Goal: Task Accomplishment & Management: Use online tool/utility

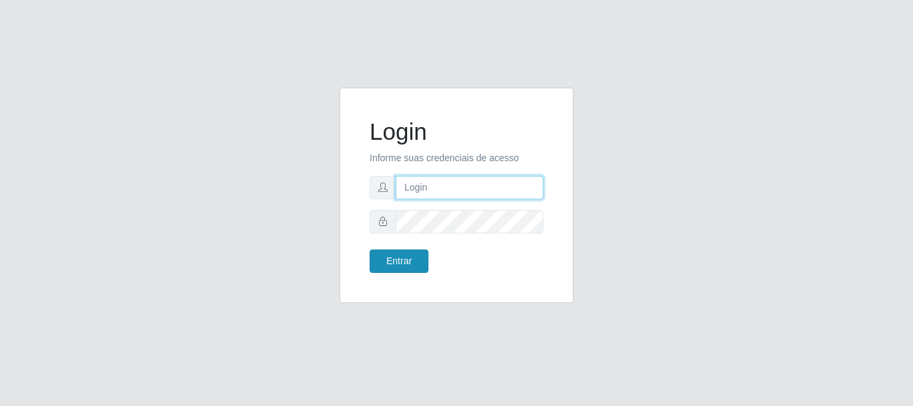
type input "caio@B1"
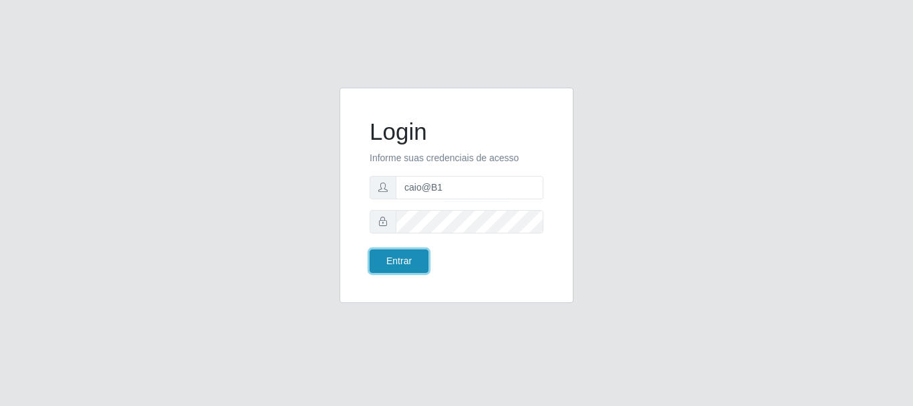
click at [396, 269] on button "Entrar" at bounding box center [398, 260] width 59 height 23
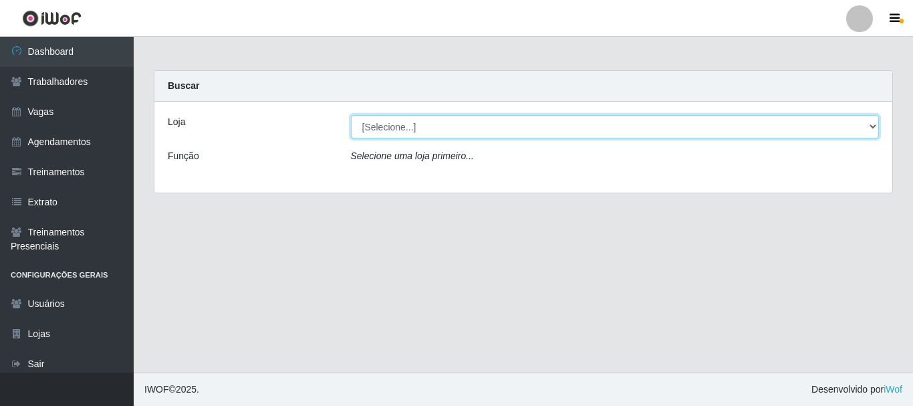
click at [871, 126] on select "[Selecione...] Bemais Supermercados - B1 [GEOGRAPHIC_DATA]" at bounding box center [615, 126] width 529 height 23
select select "403"
click at [351, 115] on select "[Selecione...] Bemais Supermercados - B1 [GEOGRAPHIC_DATA]" at bounding box center [615, 126] width 529 height 23
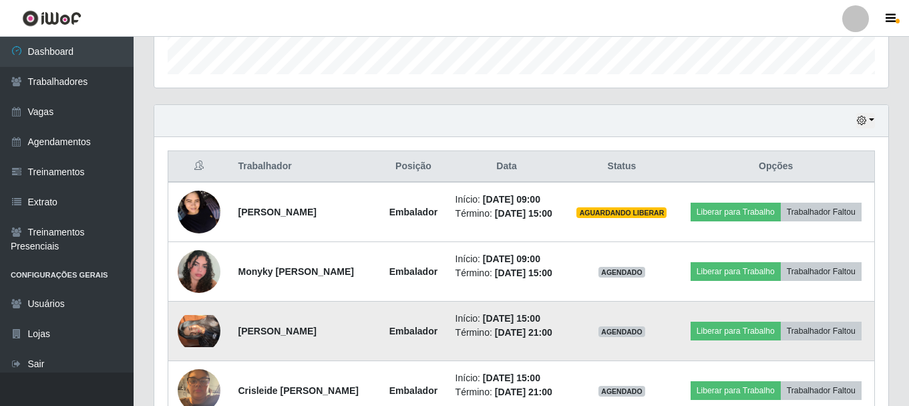
scroll to position [468, 0]
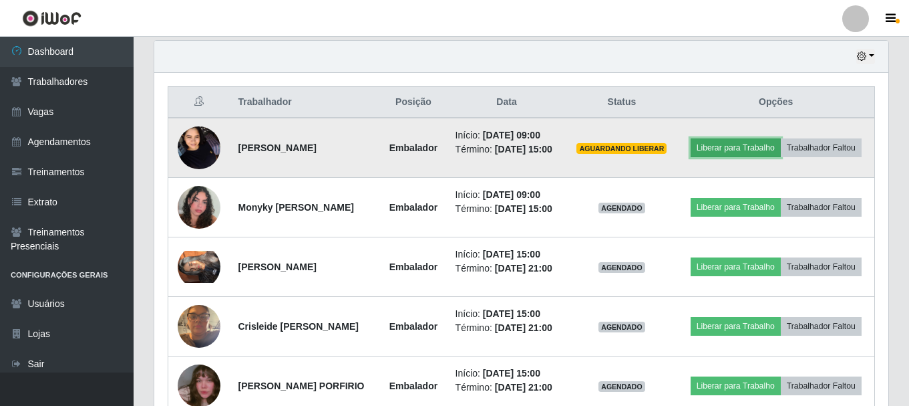
click at [781, 144] on button "Liberar para Trabalho" at bounding box center [736, 147] width 90 height 19
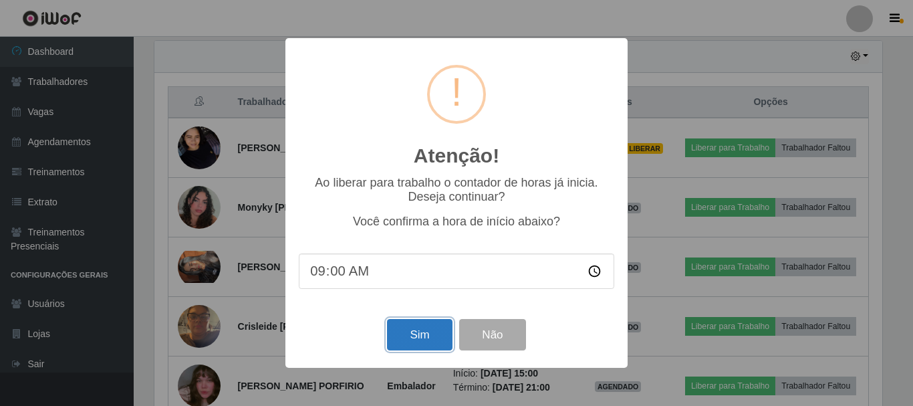
click at [410, 341] on button "Sim" at bounding box center [419, 334] width 65 height 31
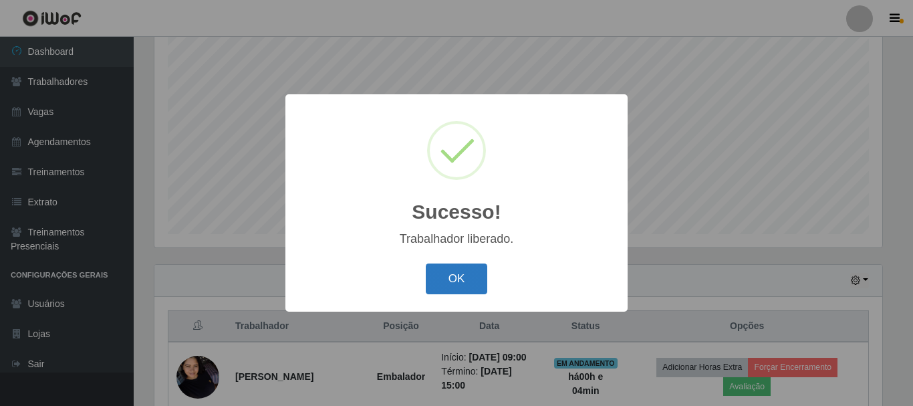
click at [463, 278] on button "OK" at bounding box center [457, 278] width 62 height 31
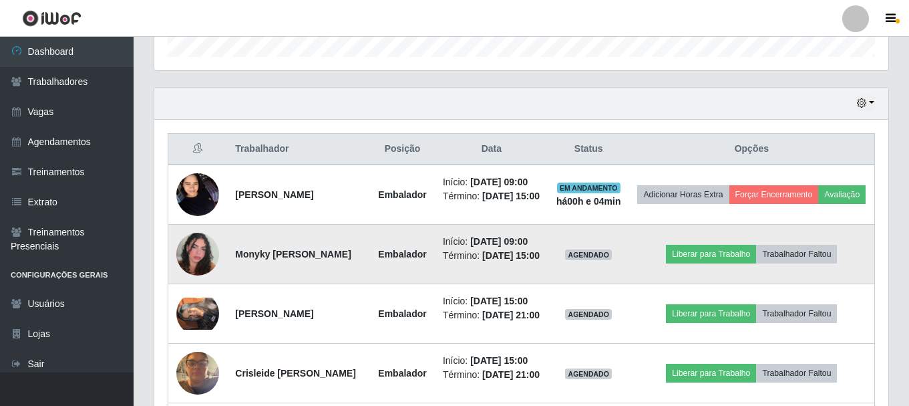
scroll to position [444, 0]
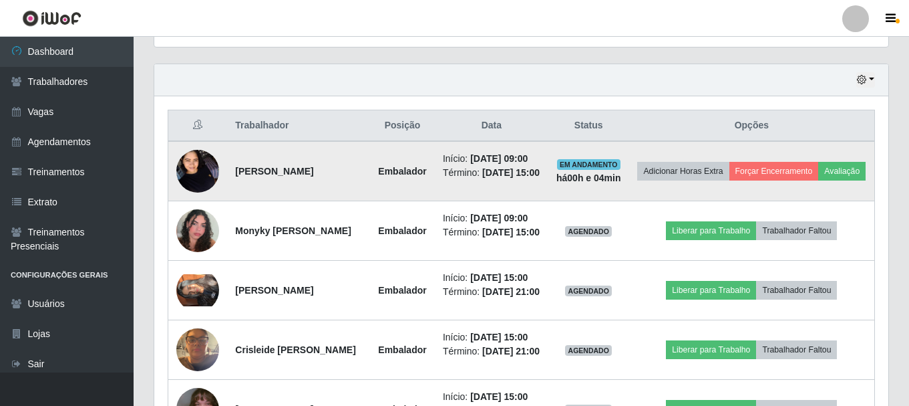
click at [208, 187] on img at bounding box center [197, 170] width 43 height 57
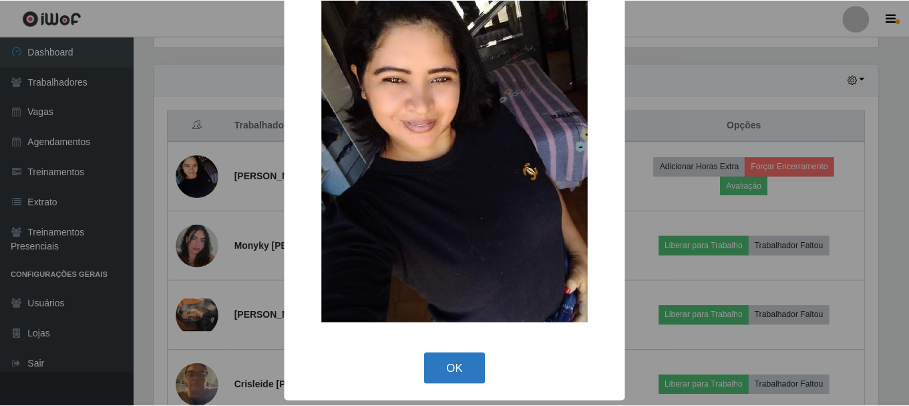
scroll to position [67, 0]
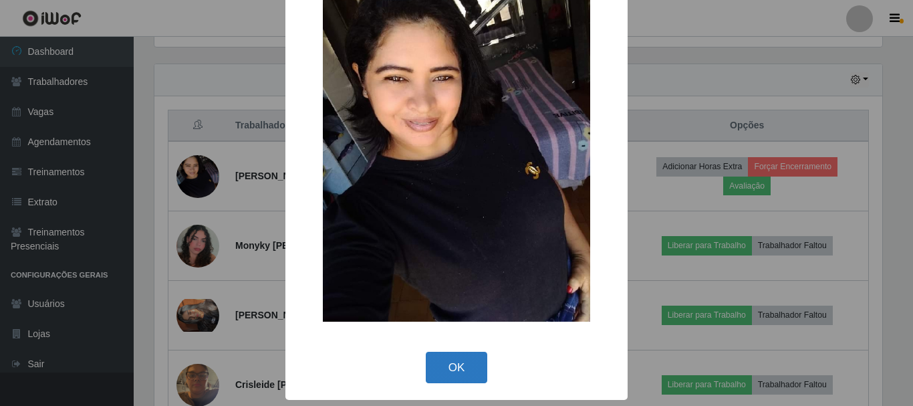
click at [434, 357] on button "OK" at bounding box center [457, 366] width 62 height 31
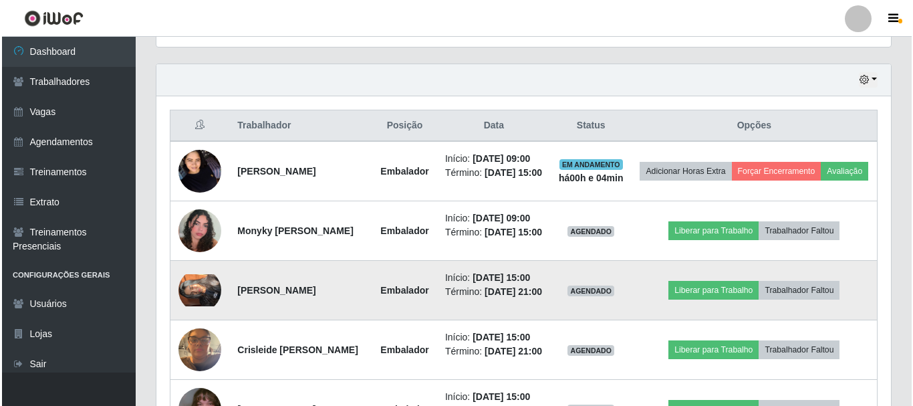
scroll to position [511, 0]
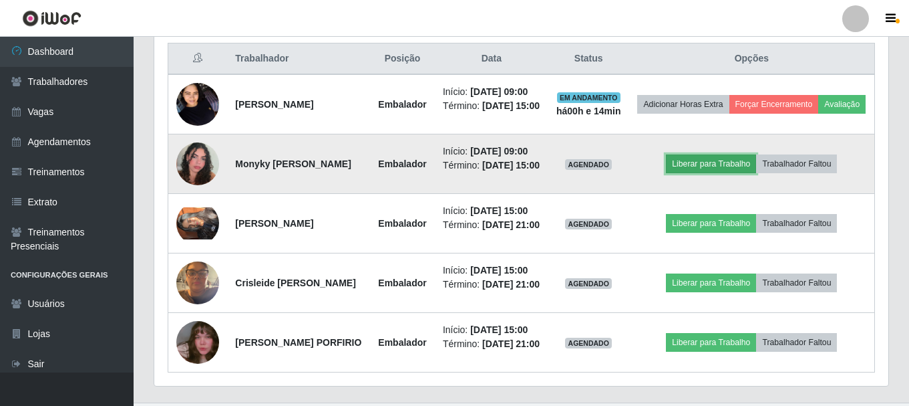
click at [706, 173] on button "Liberar para Trabalho" at bounding box center [711, 163] width 90 height 19
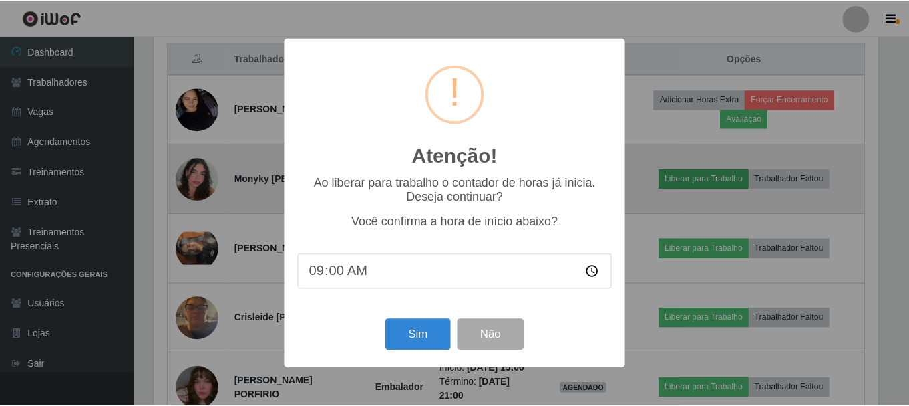
scroll to position [277, 728]
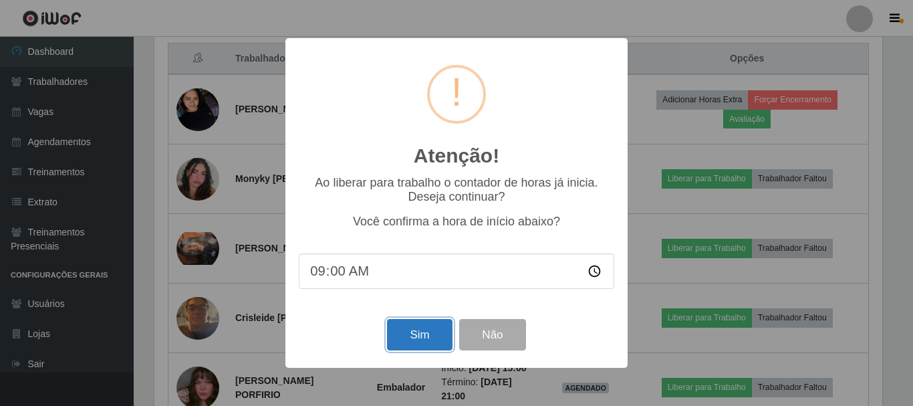
click at [406, 345] on button "Sim" at bounding box center [419, 334] width 65 height 31
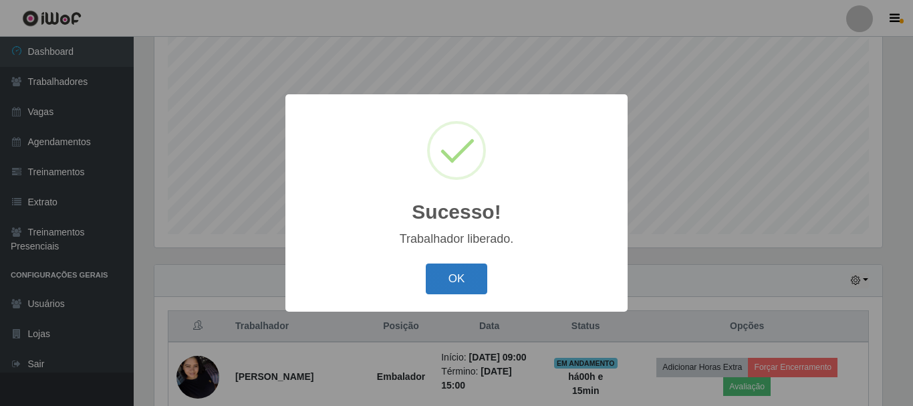
click at [452, 281] on button "OK" at bounding box center [457, 278] width 62 height 31
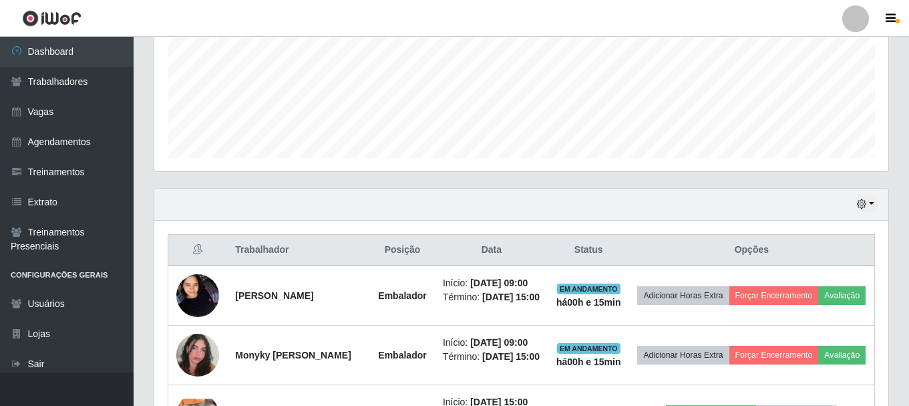
scroll to position [110, 0]
